Goal: Check status

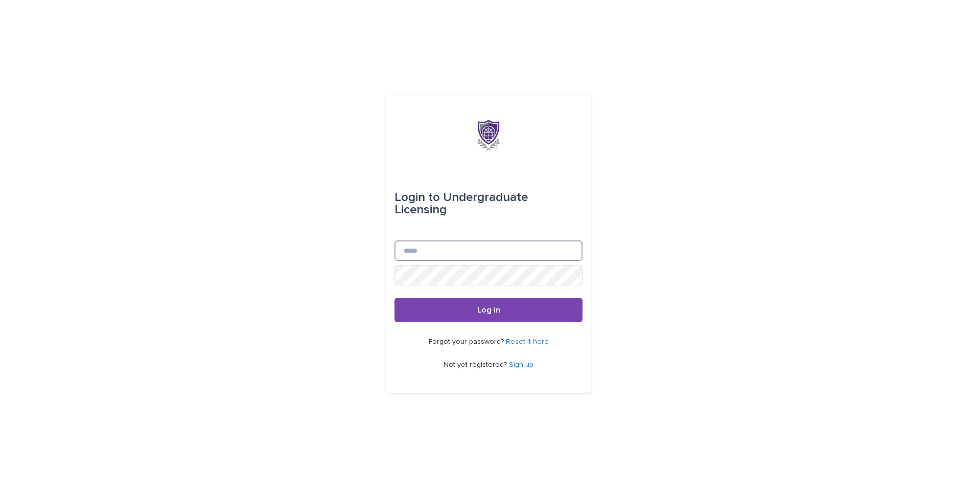
click at [498, 246] on input "Email" at bounding box center [489, 250] width 188 height 20
type input "**********"
click at [395, 297] on button "Log in" at bounding box center [489, 309] width 188 height 25
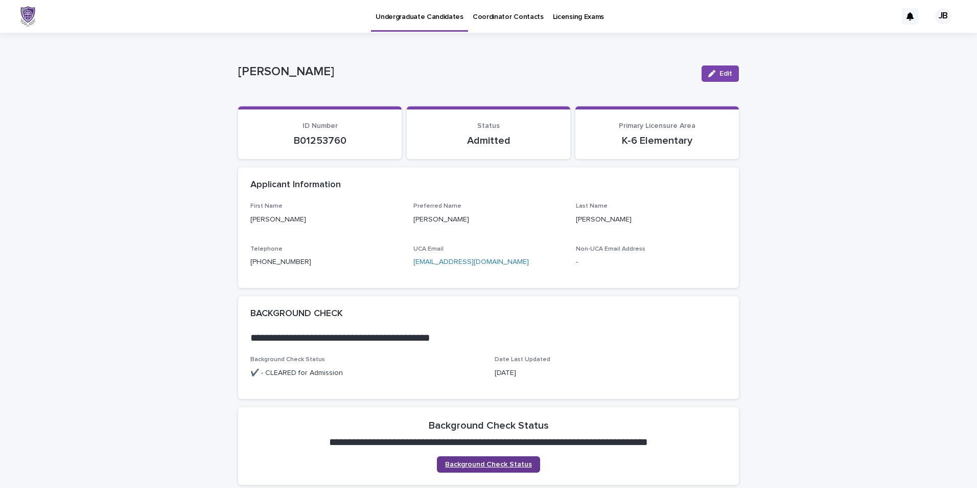
click at [504, 464] on span "Background Check Status" at bounding box center [488, 464] width 87 height 7
